Goal: Information Seeking & Learning: Learn about a topic

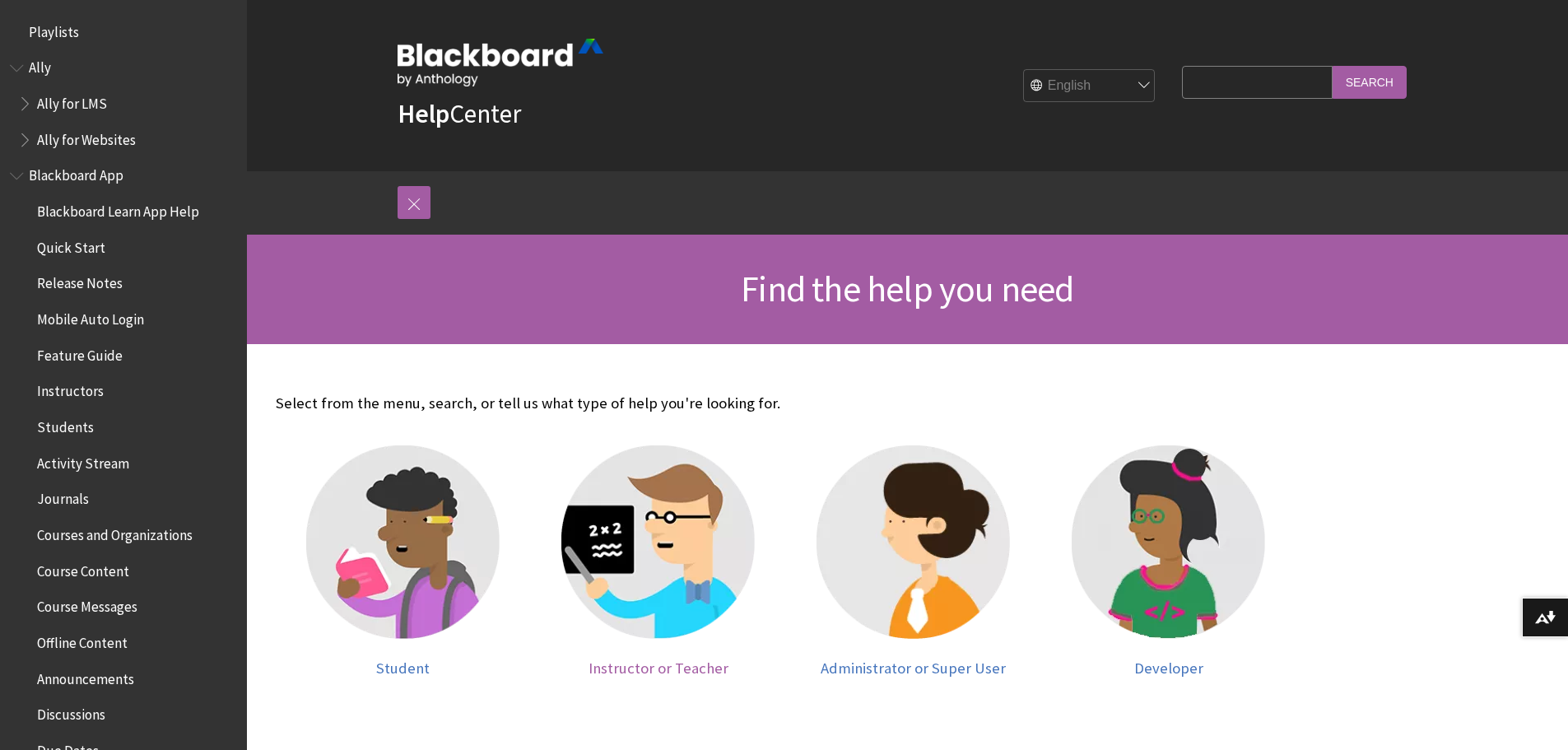
click at [644, 559] on img at bounding box center [658, 542] width 194 height 194
click at [893, 550] on img at bounding box center [913, 542] width 194 height 194
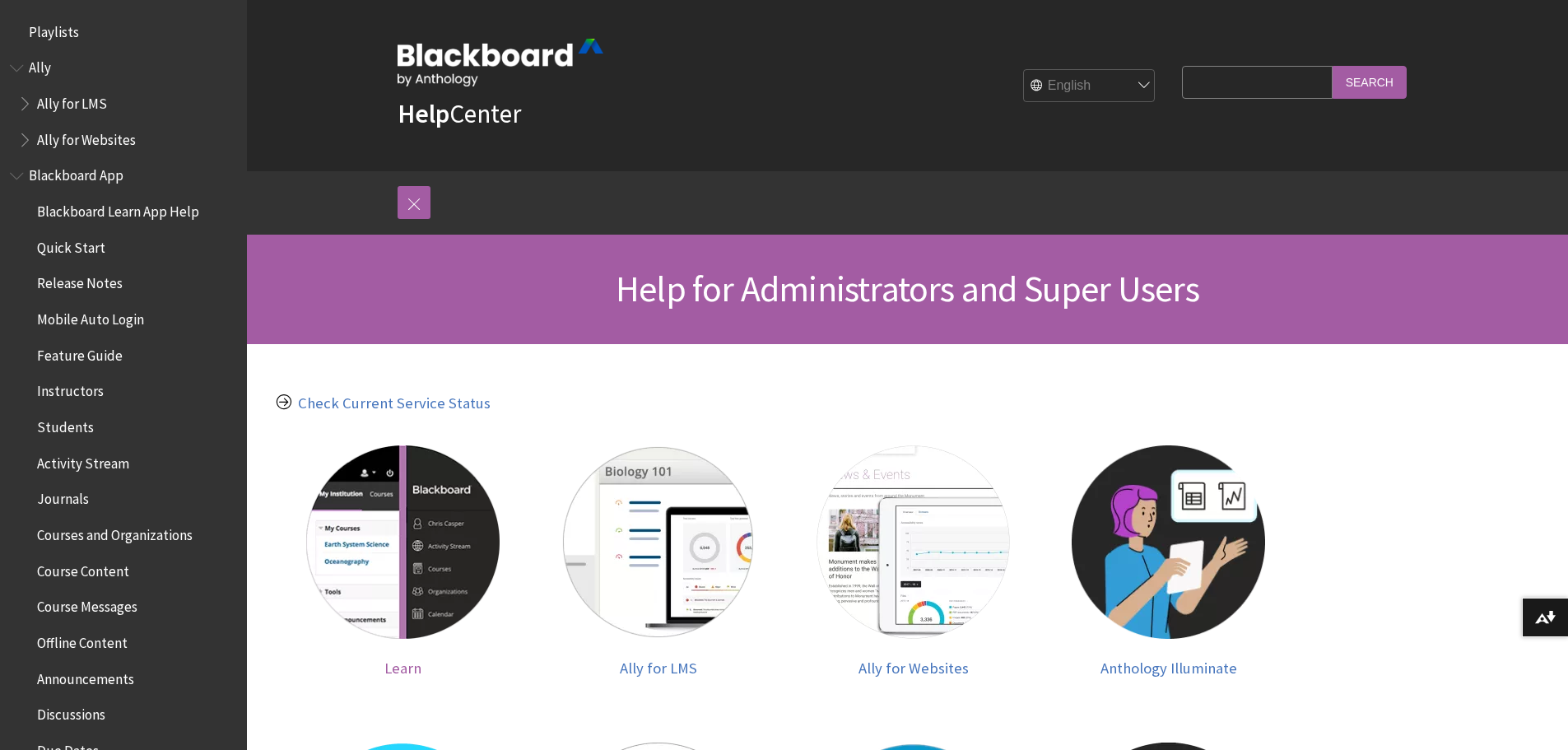
click at [416, 551] on img at bounding box center [403, 542] width 194 height 194
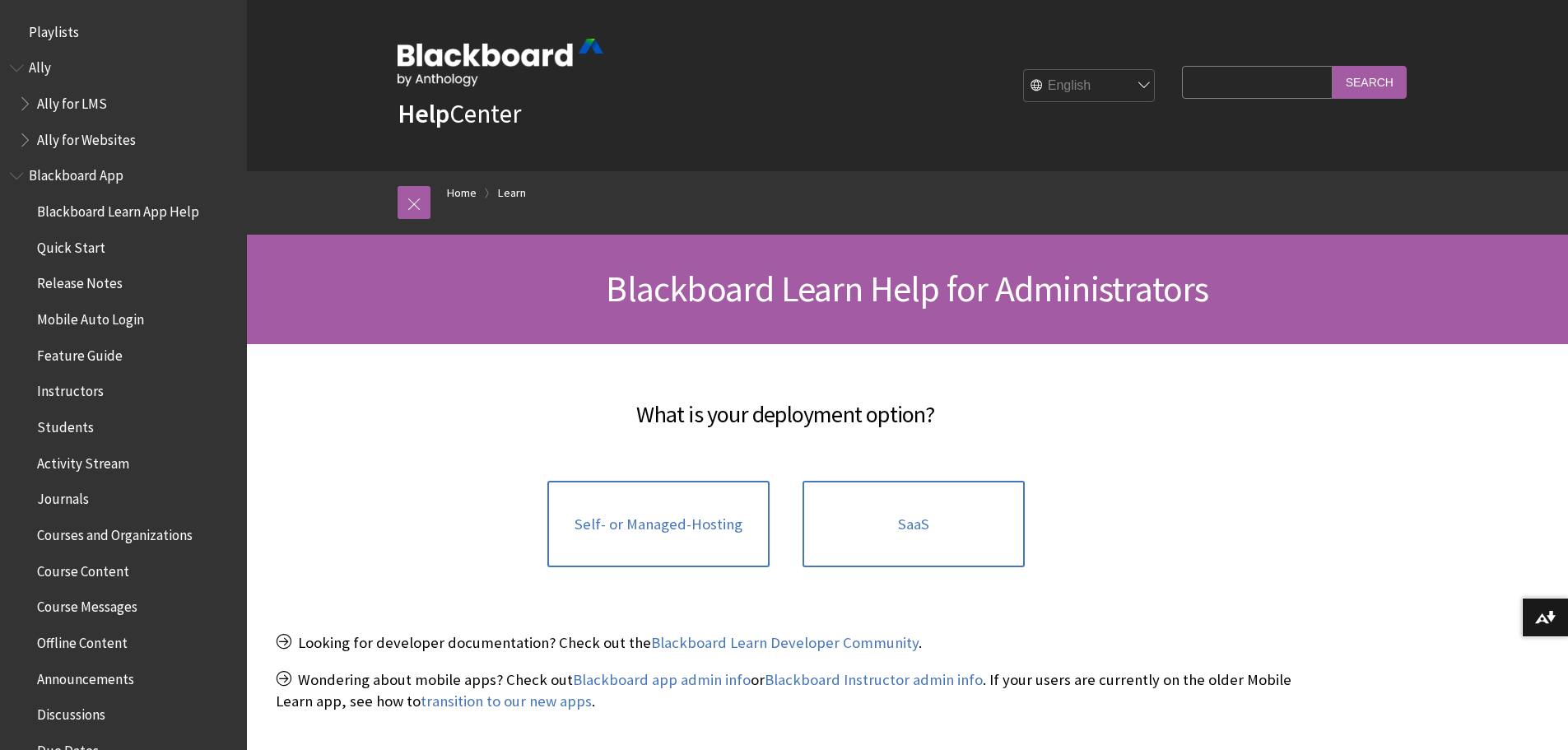
scroll to position [1575, 0]
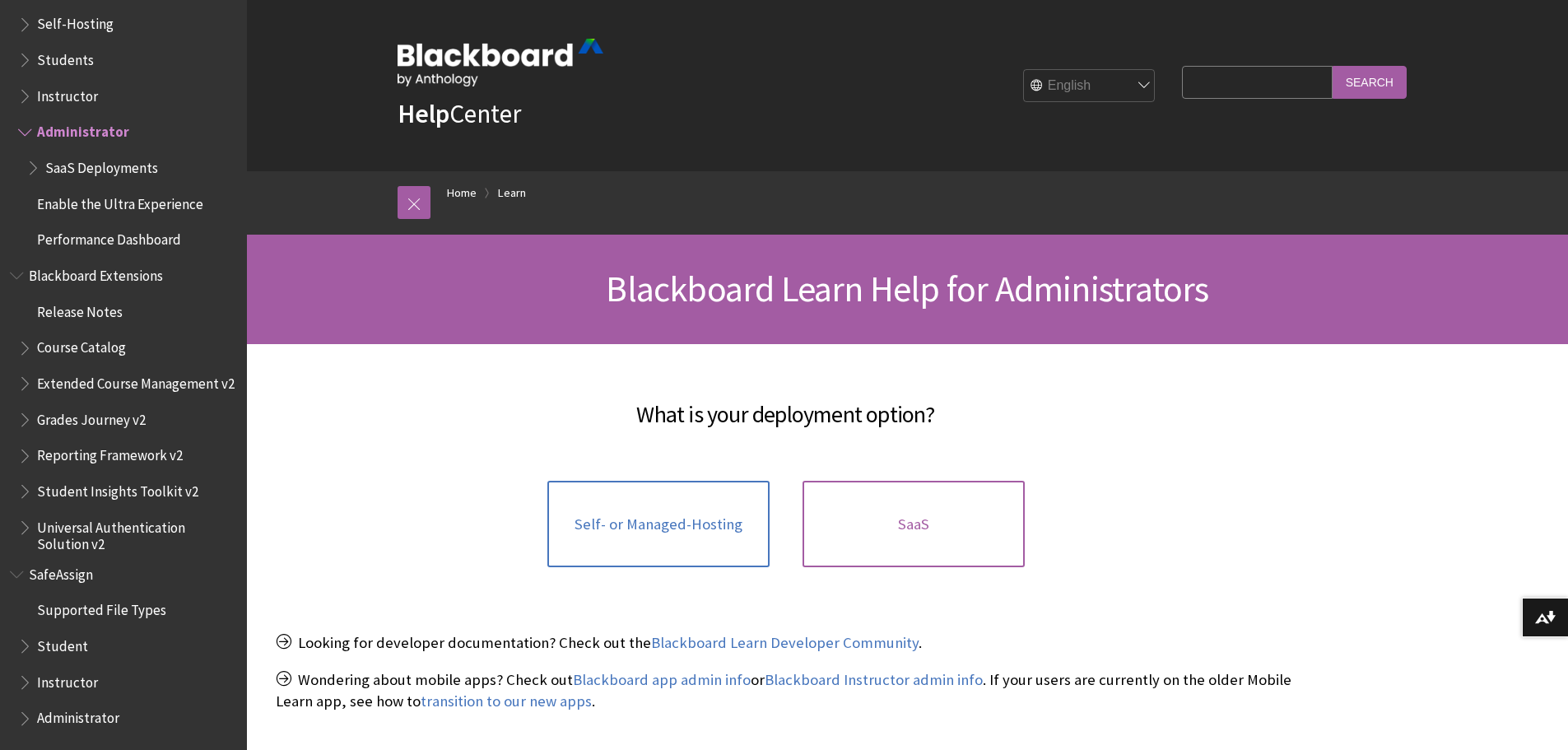
click at [922, 519] on span "SaaS" at bounding box center [914, 525] width 31 height 18
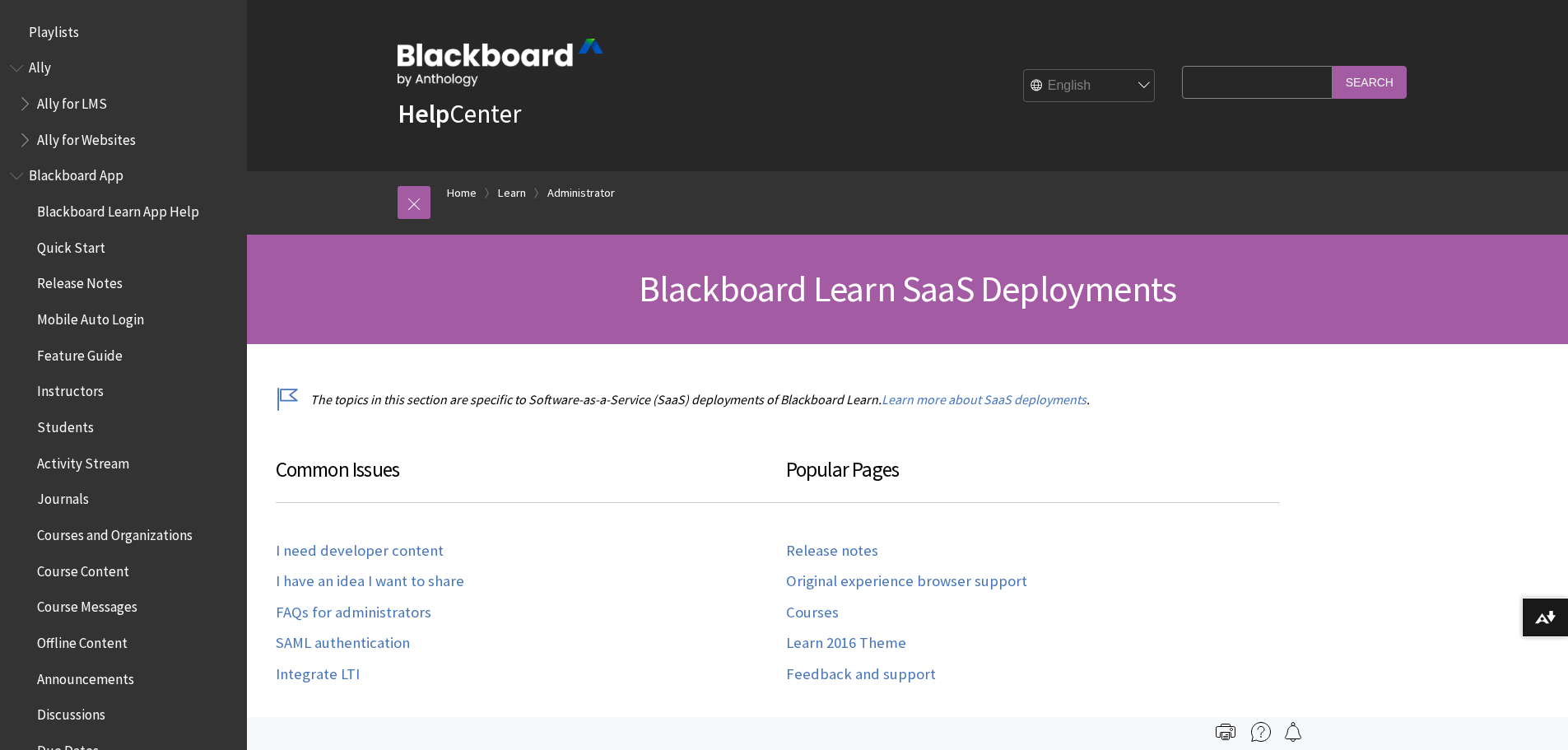
scroll to position [1694, 0]
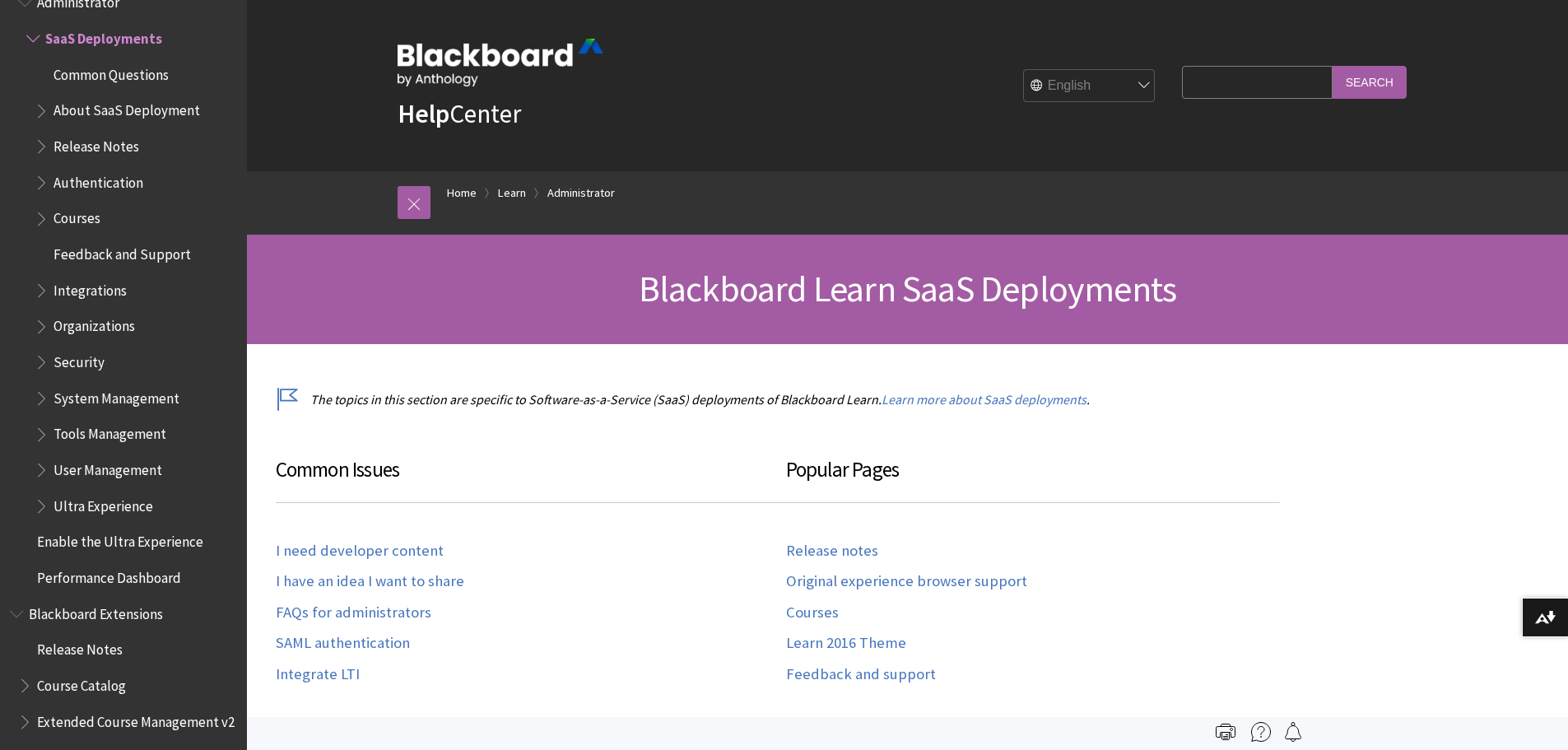
click at [1252, 85] on input "Search Query" at bounding box center [1257, 81] width 150 height 32
click at [829, 547] on link "Release notes" at bounding box center [832, 551] width 92 height 19
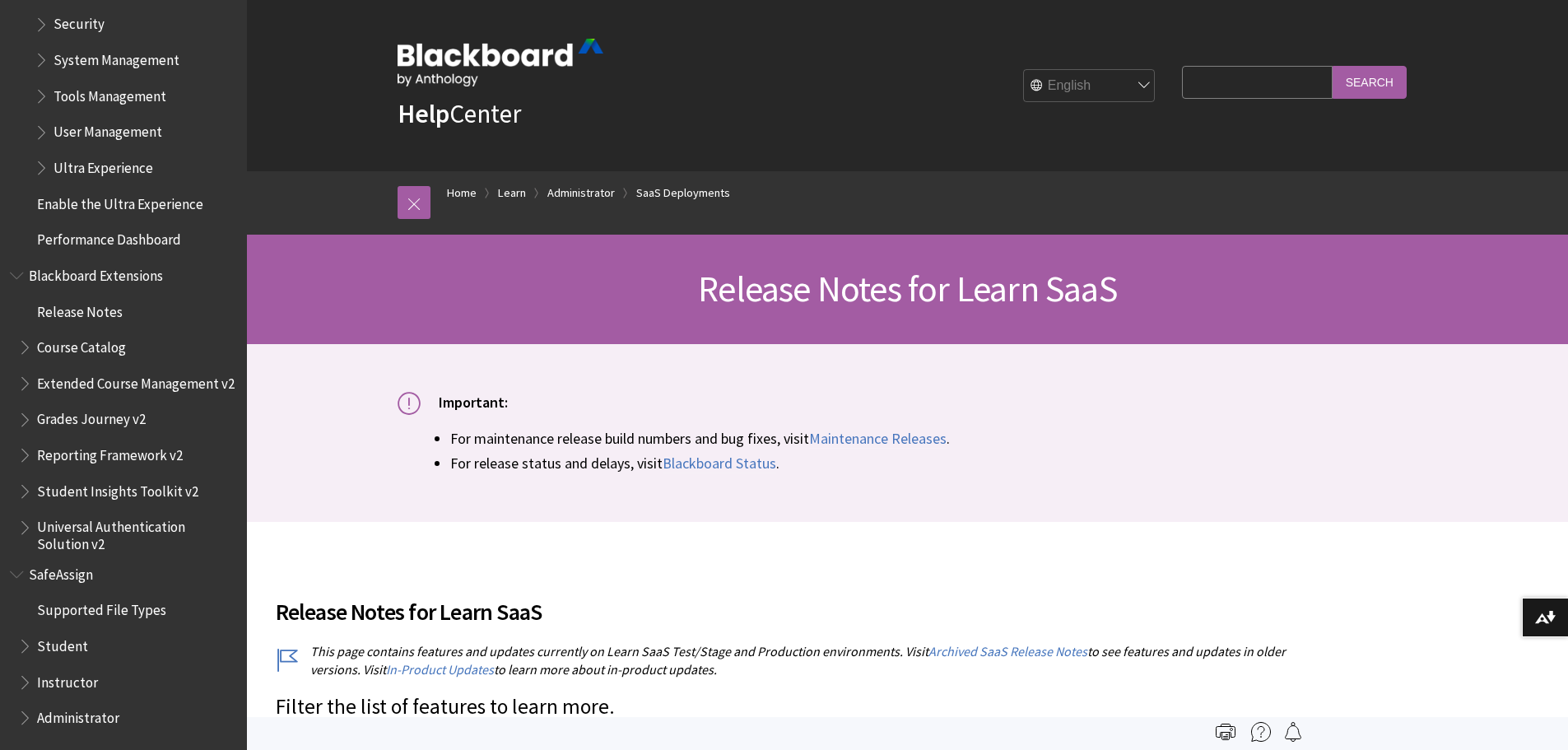
click at [1226, 91] on input "Search Query" at bounding box center [1257, 81] width 150 height 32
type input "online"
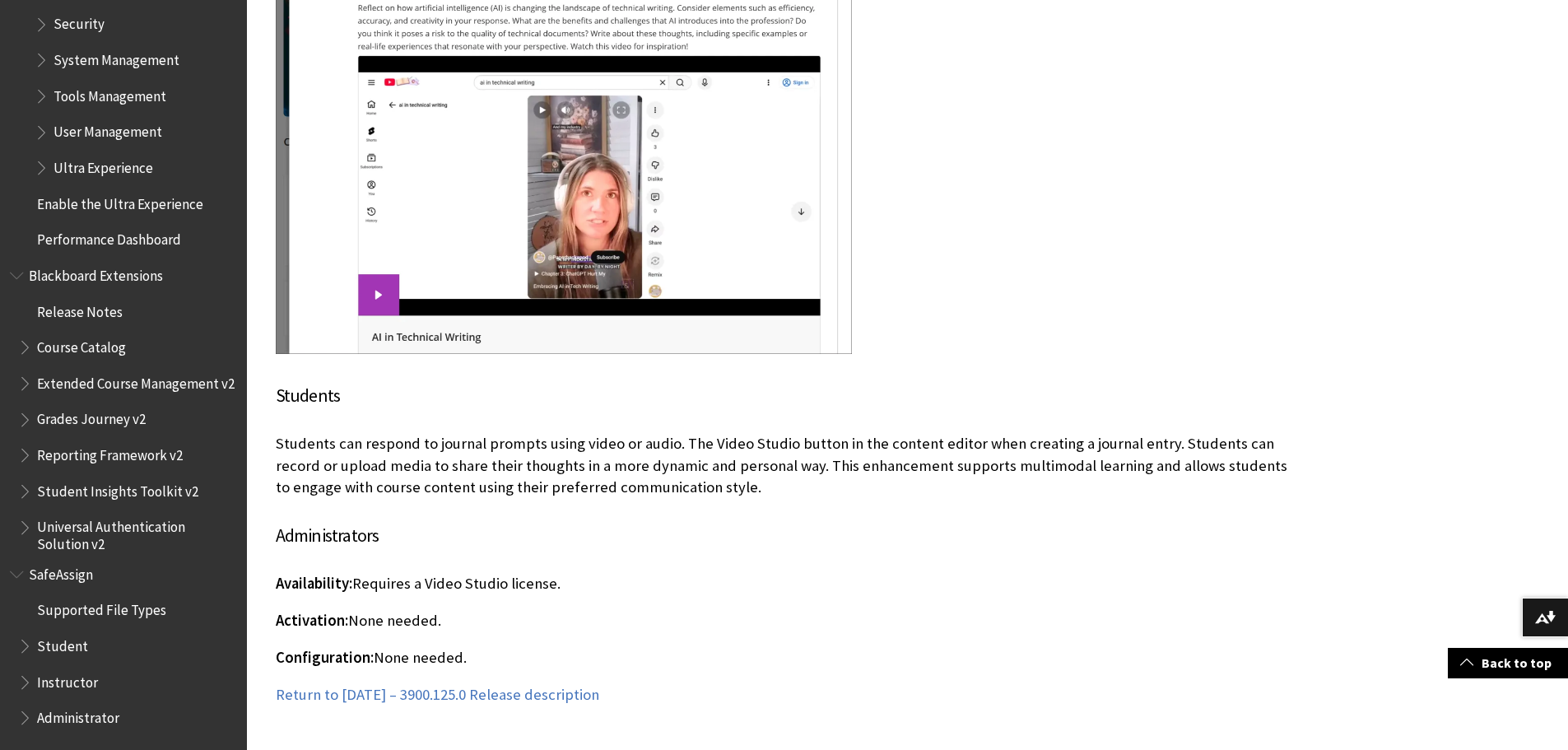
scroll to position [1558, 0]
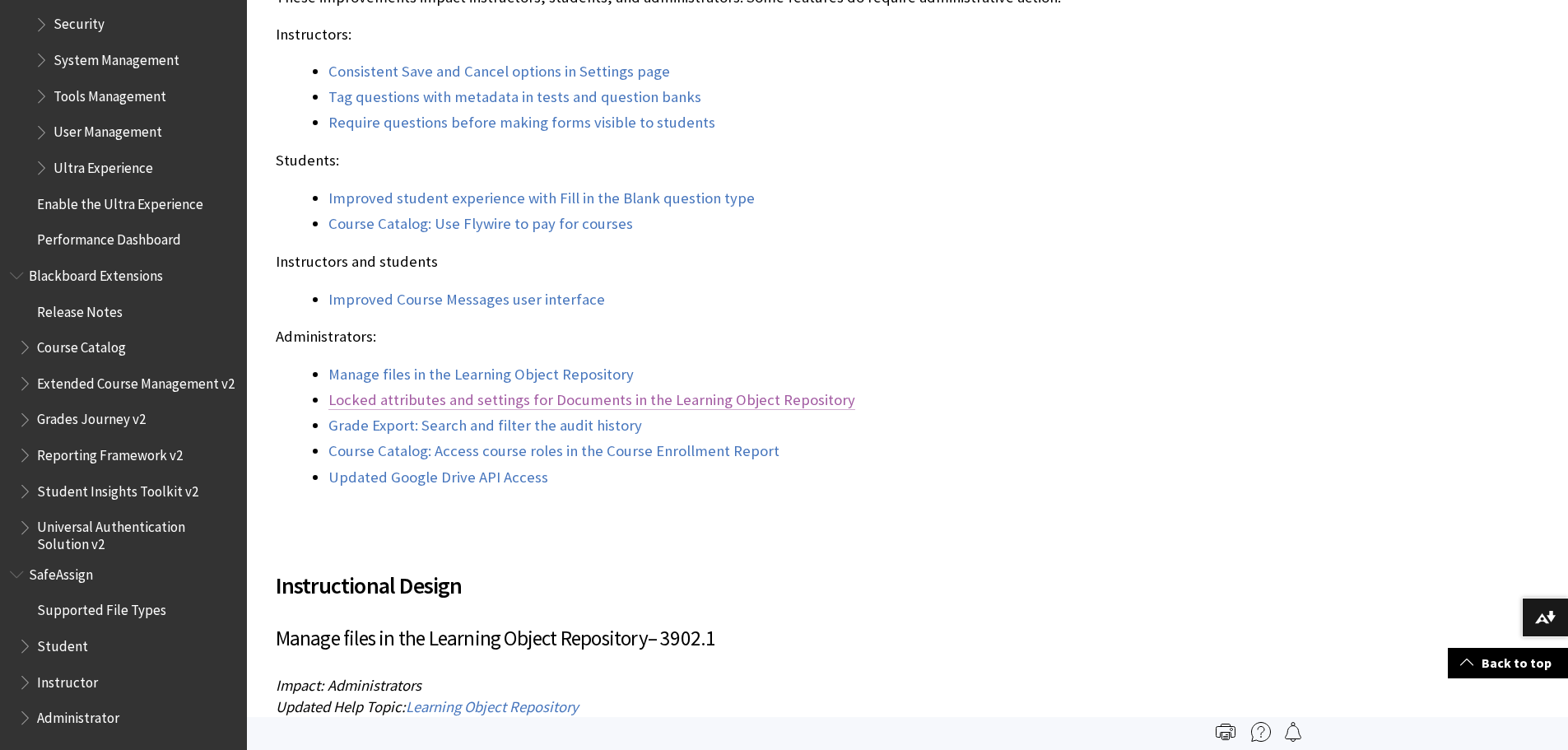
click at [598, 397] on link "Locked attributes and settings for Documents in the Learning Object Repository" at bounding box center [592, 400] width 527 height 20
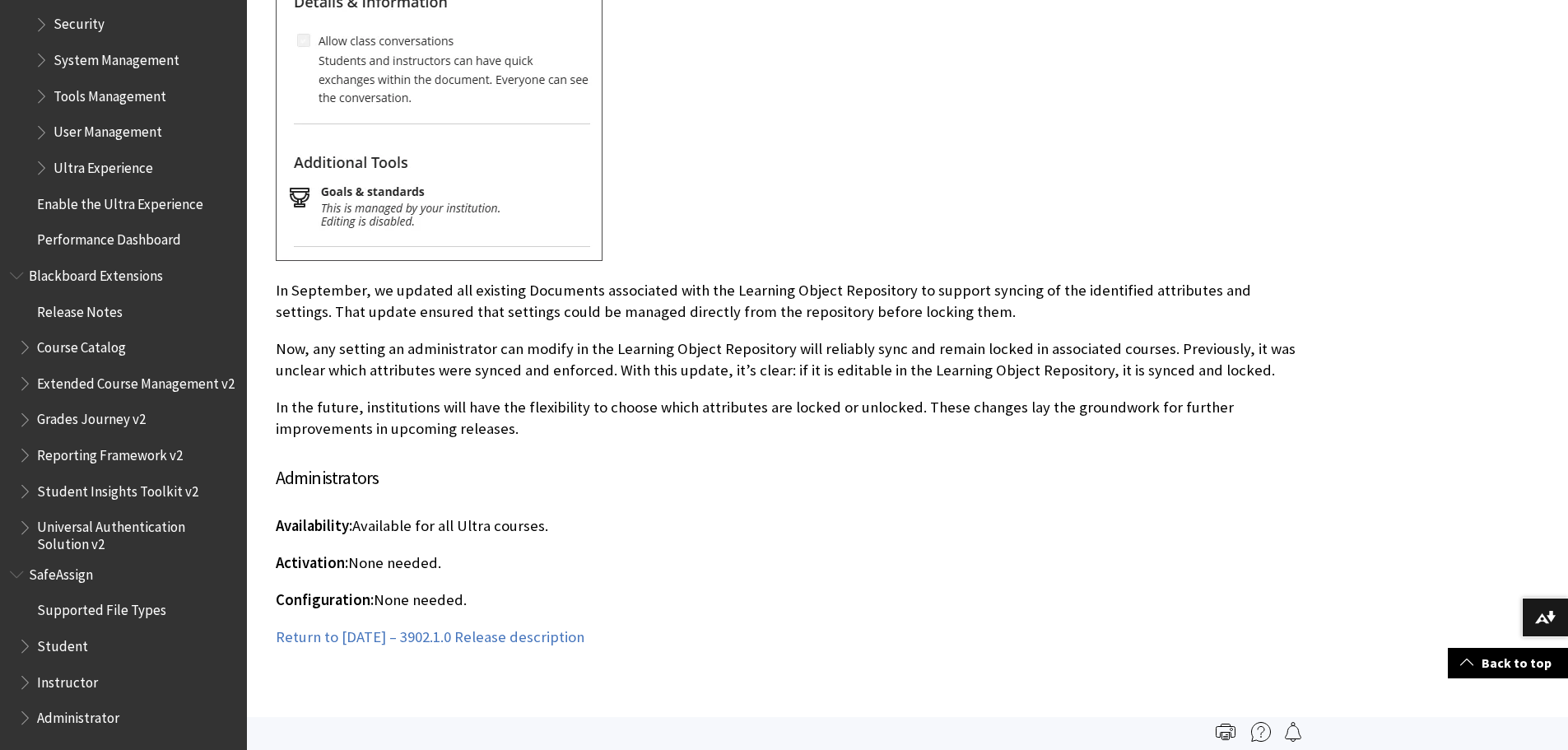
scroll to position [1584, 0]
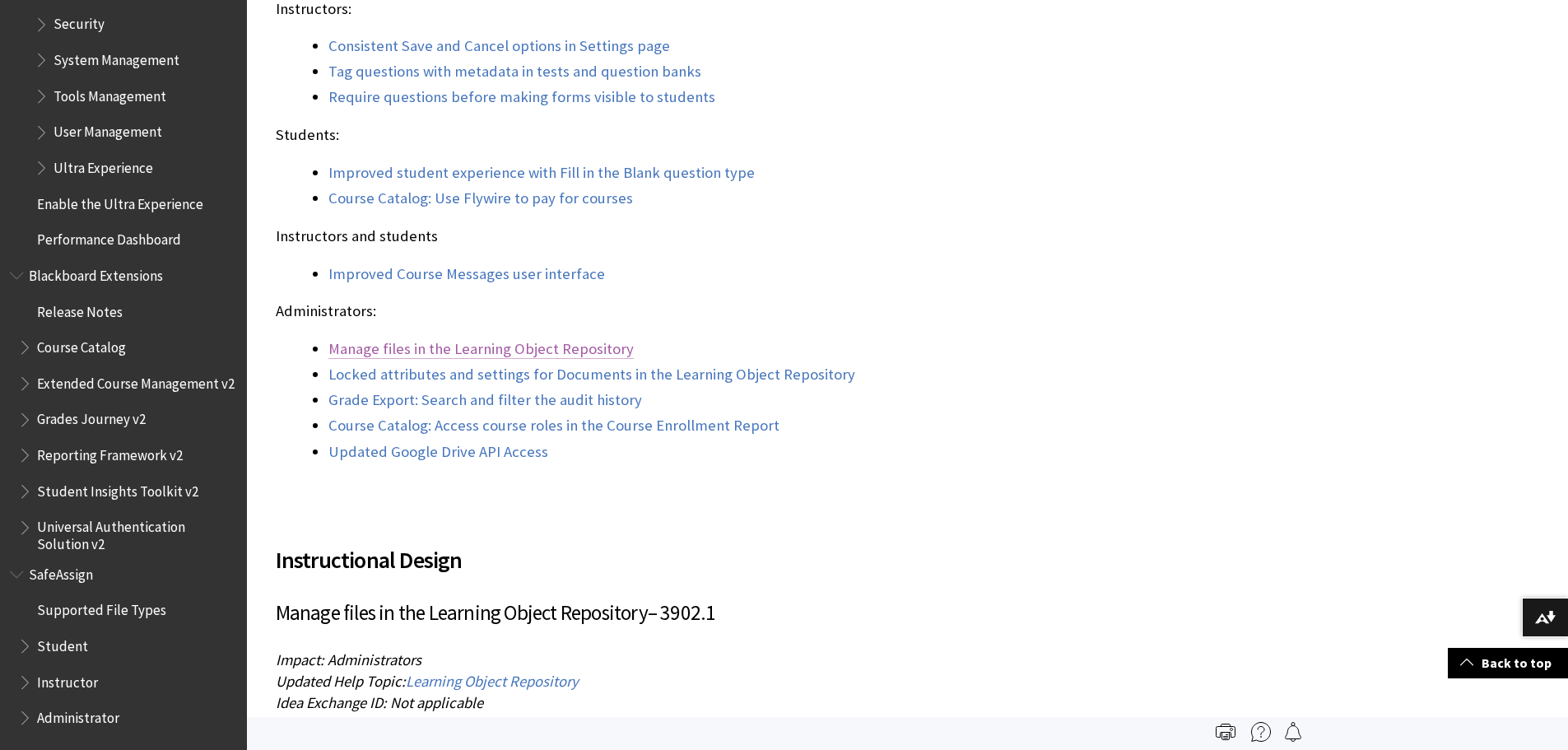
click at [360, 348] on link "Manage files in the Learning Object Repository" at bounding box center [481, 349] width 305 height 20
